Goal: Navigation & Orientation: Find specific page/section

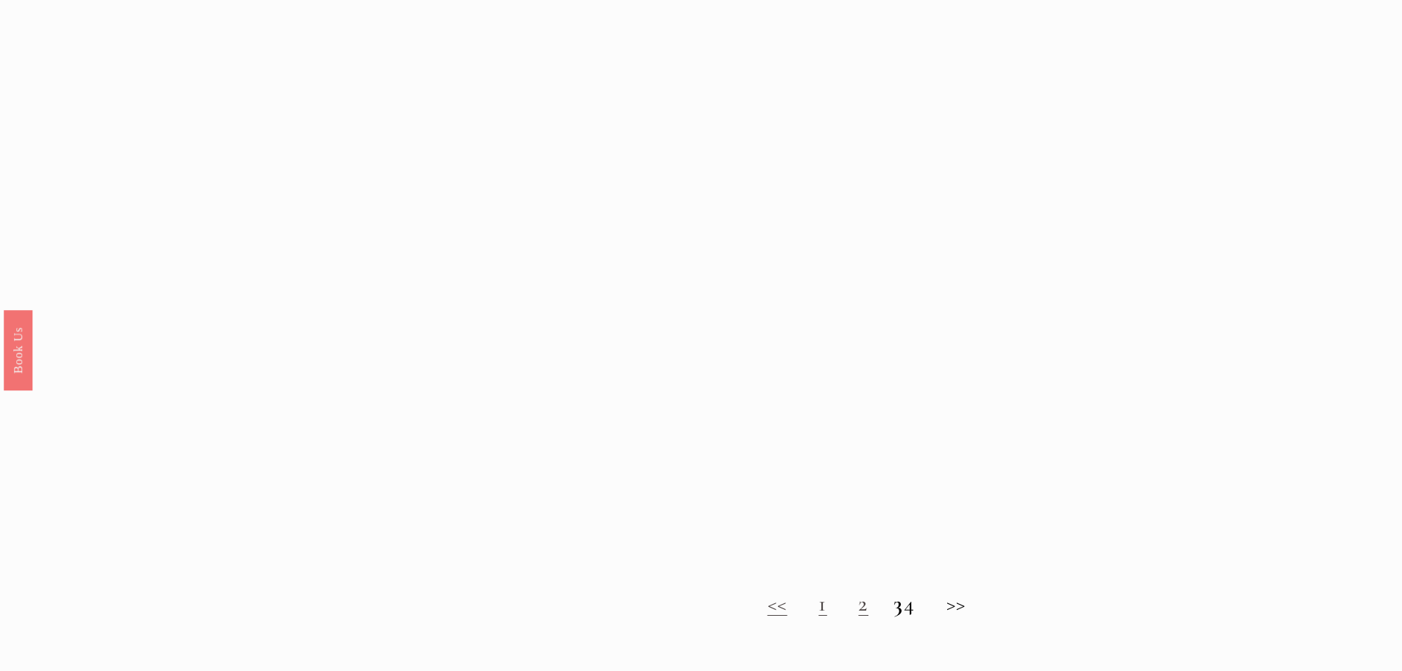
scroll to position [1178, 0]
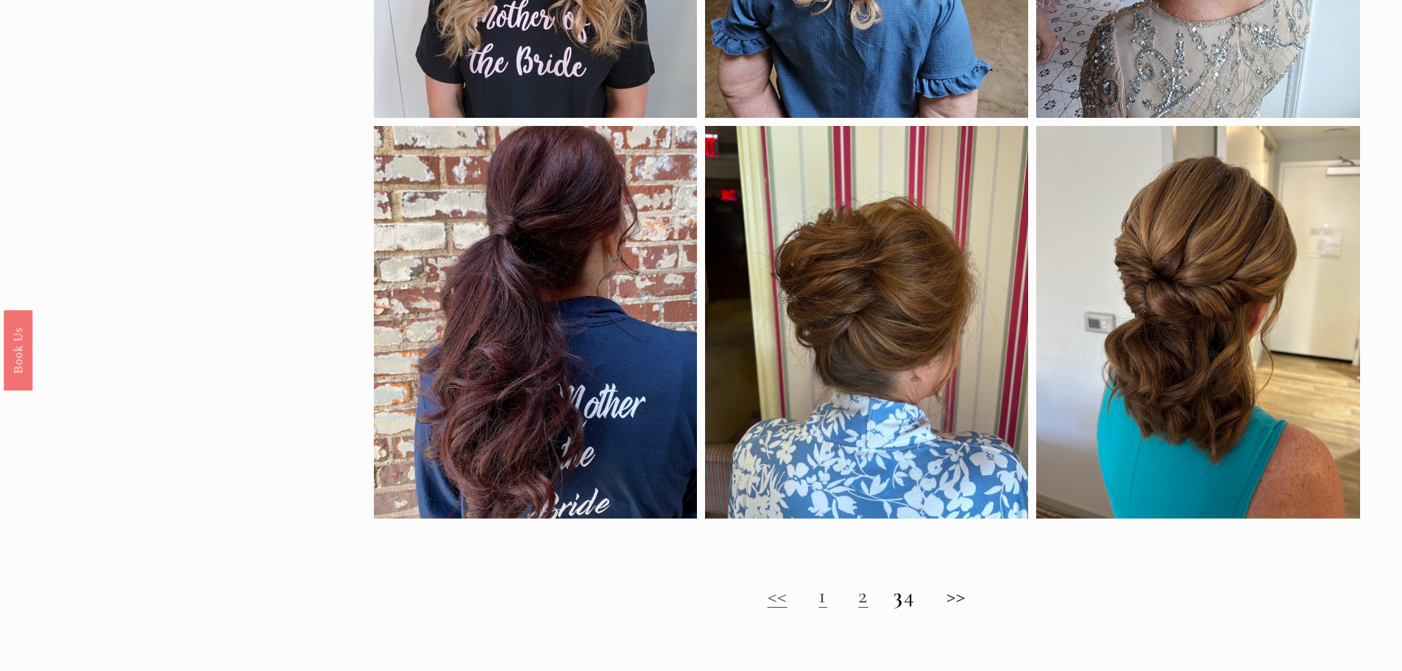
click at [973, 607] on h2 "<< 1 2 3 4 >>" at bounding box center [867, 595] width 986 height 26
click at [917, 609] on h2 "<< 1 2 3 4 >>" at bounding box center [867, 595] width 986 height 26
click at [922, 609] on h2 "<< 1 2 3 4 >>" at bounding box center [867, 595] width 986 height 26
click at [921, 609] on h2 "<< 1 2 3 4 >>" at bounding box center [867, 595] width 986 height 26
click at [858, 609] on link "2" at bounding box center [863, 595] width 10 height 27
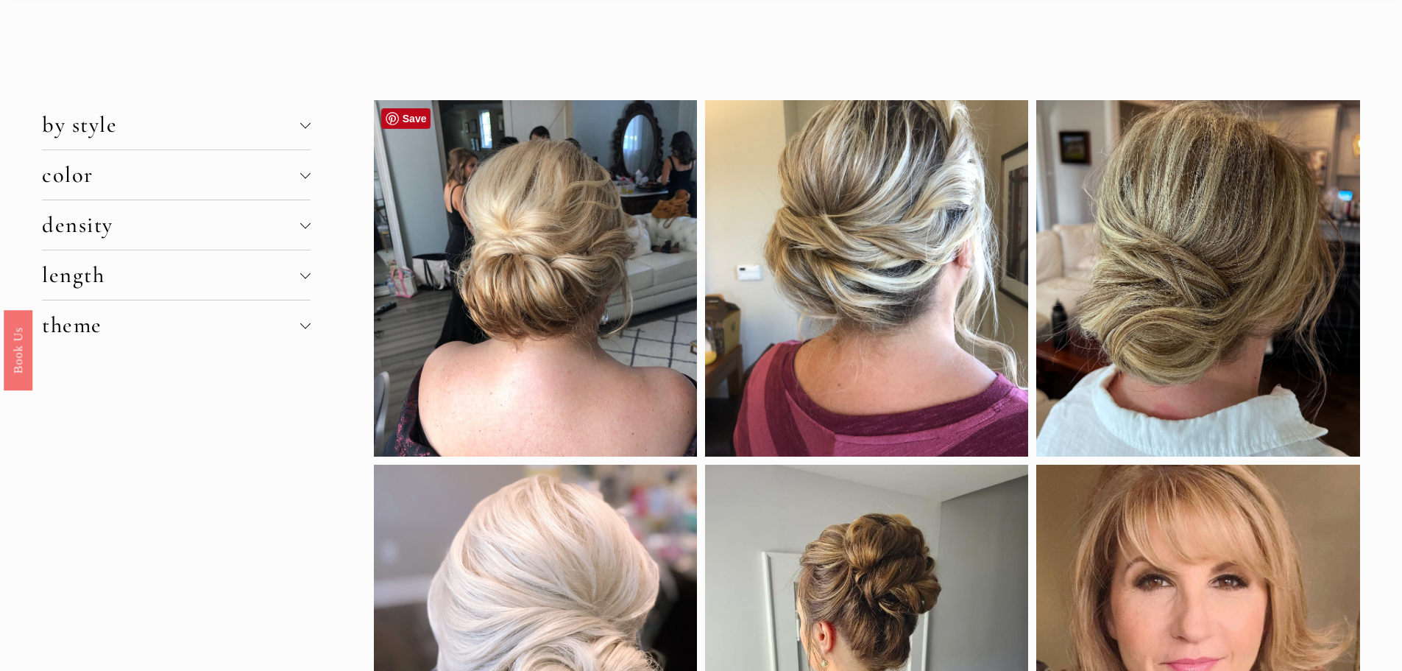
scroll to position [0, 0]
